Goal: Transaction & Acquisition: Purchase product/service

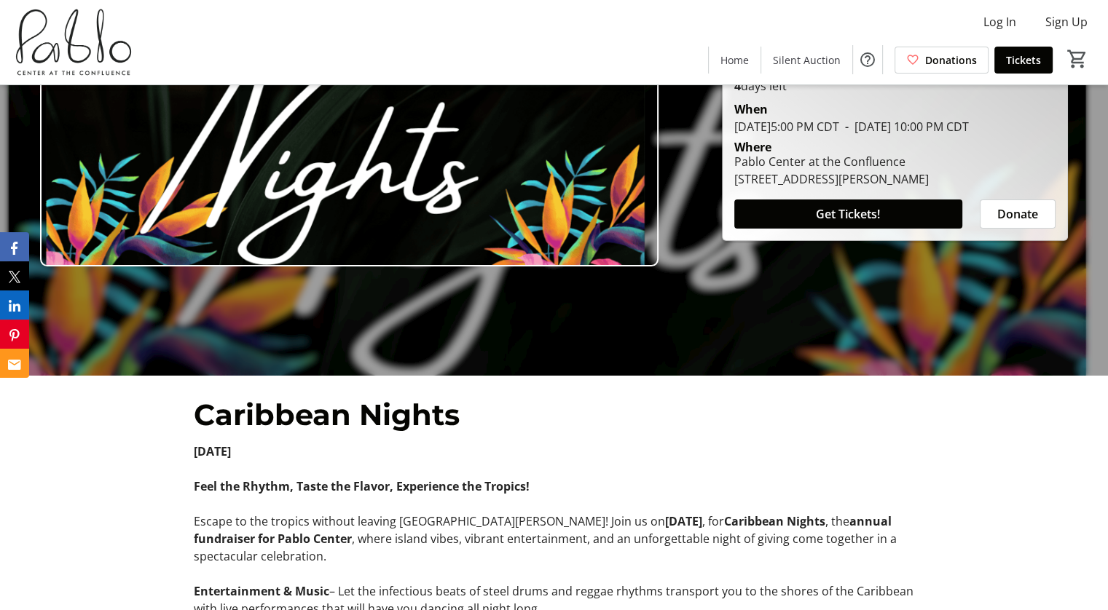
scroll to position [233, 0]
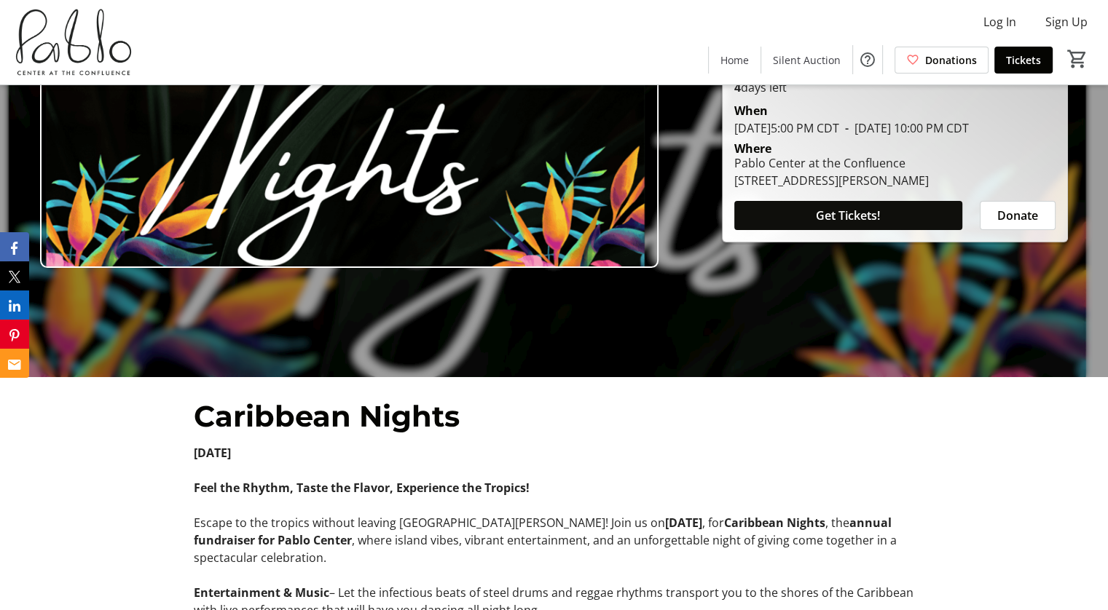
click at [902, 223] on span at bounding box center [848, 215] width 228 height 35
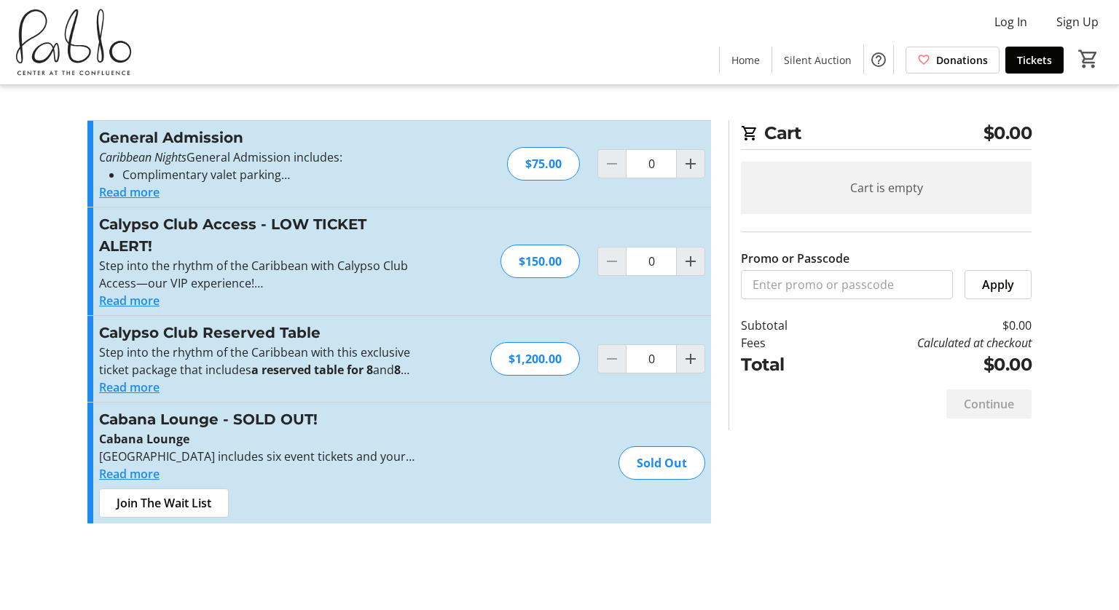
click at [143, 193] on button "Read more" at bounding box center [129, 192] width 60 height 17
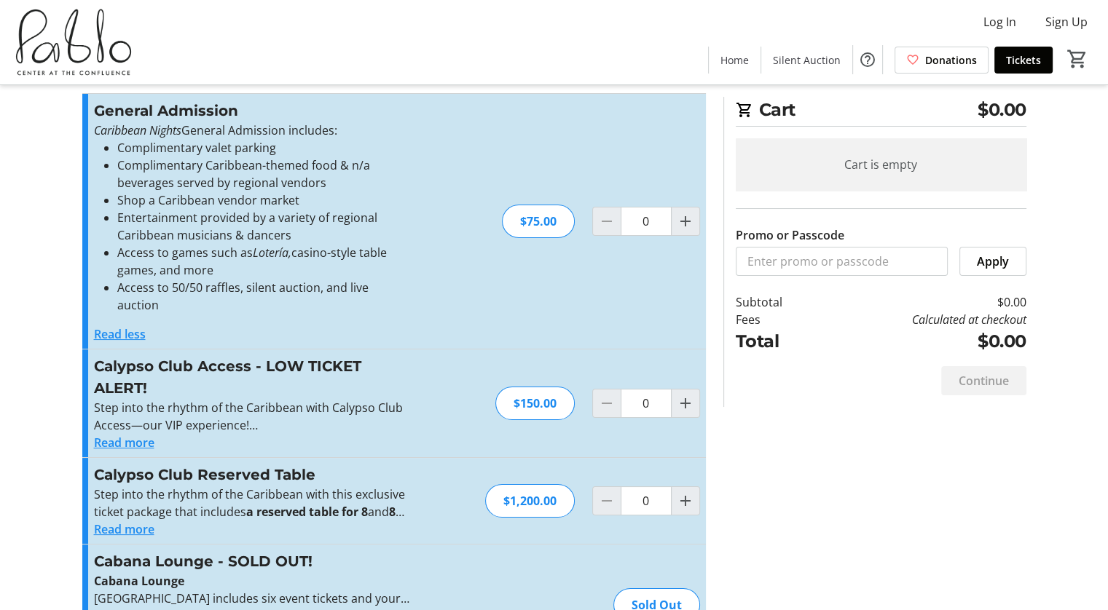
scroll to position [29, 0]
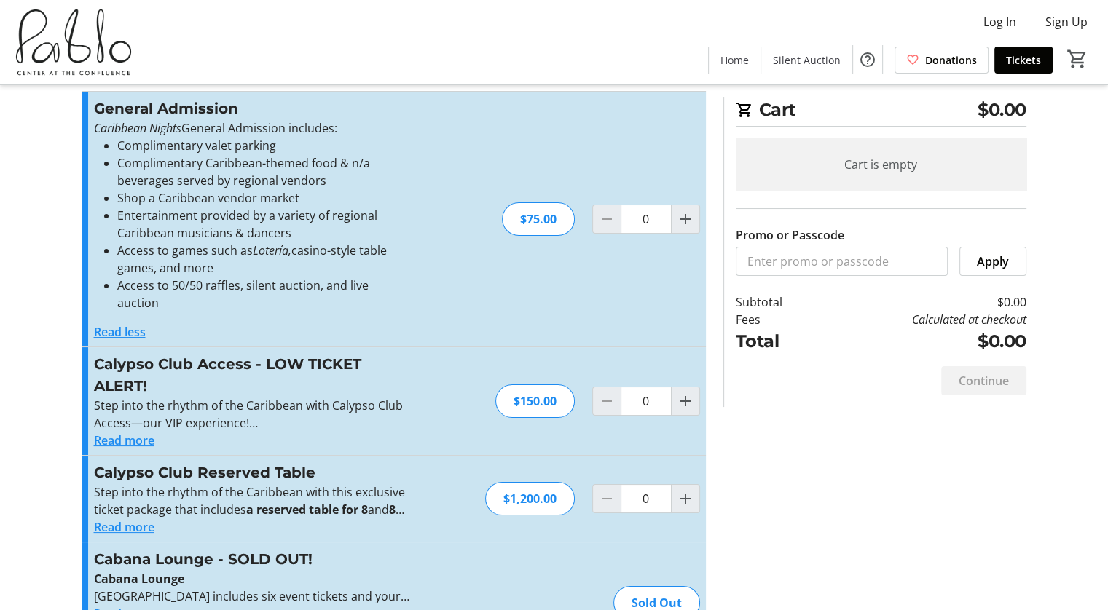
click at [122, 432] on button "Read more" at bounding box center [124, 440] width 60 height 17
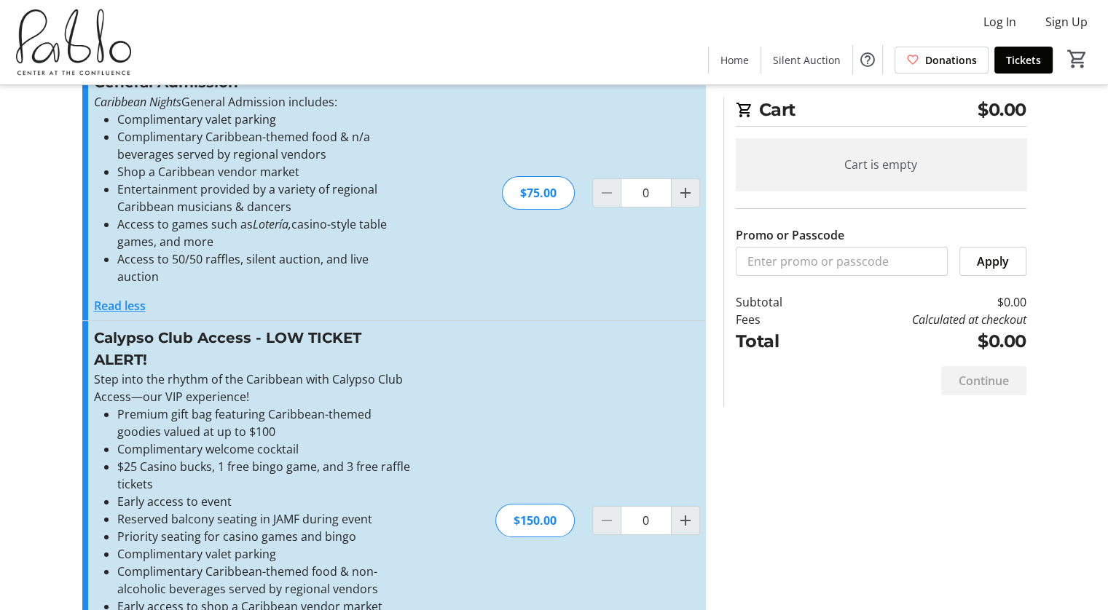
scroll to position [58, 0]
